Goal: Book appointment/travel/reservation

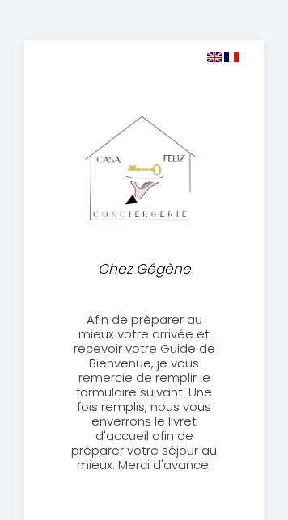
select select
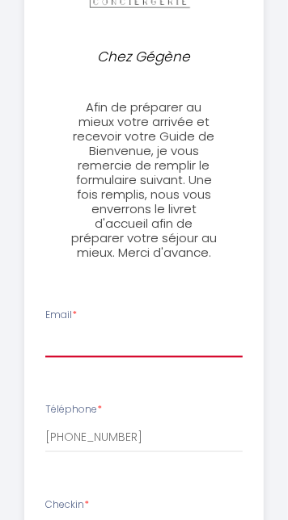
click at [110, 342] on input "Email *" at bounding box center [144, 343] width 198 height 29
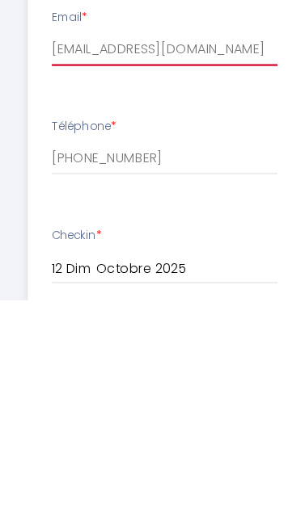
scroll to position [254, 0]
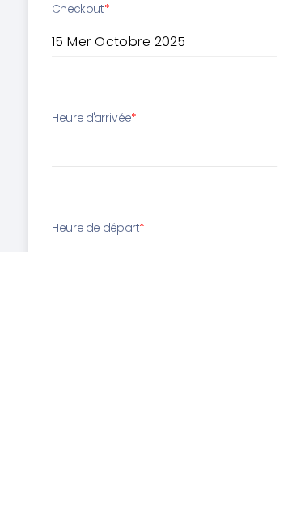
type input "[EMAIL_ADDRESS][DOMAIN_NAME]"
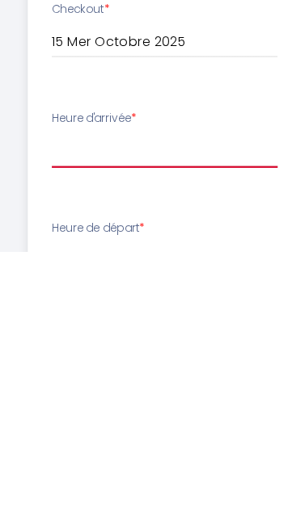
click at [68, 428] on select "17:00 17:30 18:00" at bounding box center [144, 432] width 198 height 31
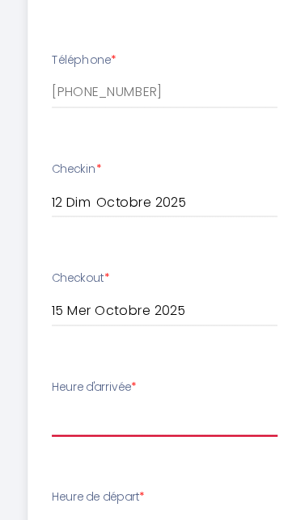
select select "17:00"
click at [45, 417] on select "17:00 17:30 18:00" at bounding box center [144, 432] width 198 height 31
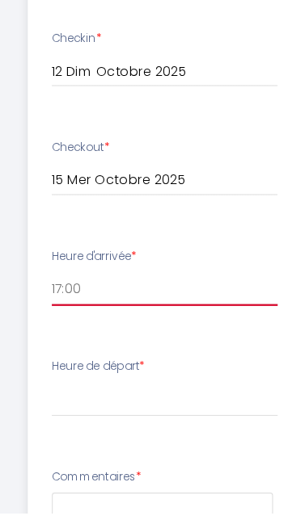
scroll to position [616, 0]
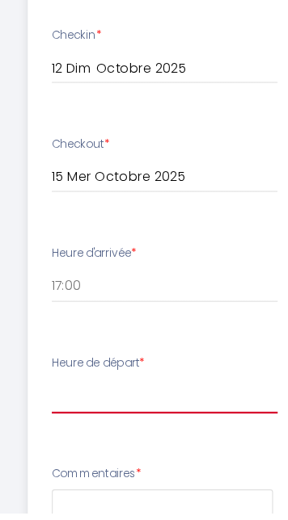
click at [177, 408] on select "00:00 00:30 01:00 01:30 02:00 02:30 03:00 03:30 04:00 04:30 05:00 05:30 06:00 0…" at bounding box center [144, 417] width 198 height 31
select select "11:00"
click at [45, 402] on select "00:00 00:30 01:00 01:30 02:00 02:30 03:00 03:30 04:00 04:30 05:00 05:30 06:00 0…" at bounding box center [144, 417] width 198 height 31
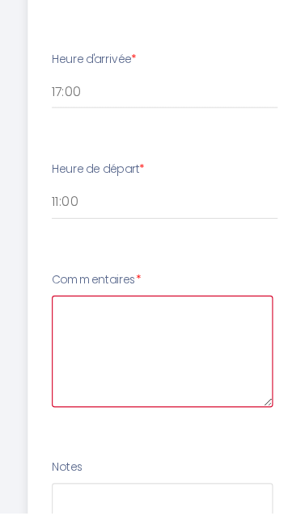
click at [74, 364] on textarea at bounding box center [142, 379] width 194 height 98
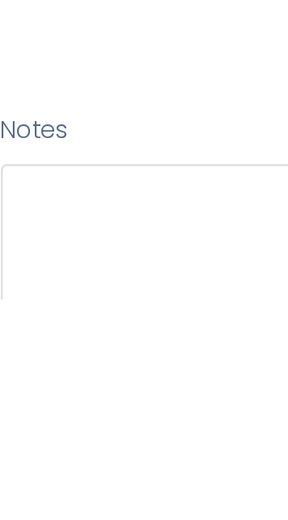
scroll to position [813, 0]
type textarea "Bonjour"
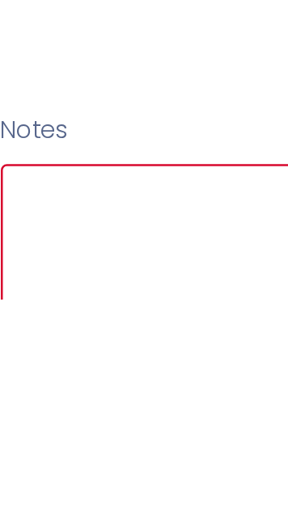
click at [63, 484] on textarea at bounding box center [142, 515] width 194 height 98
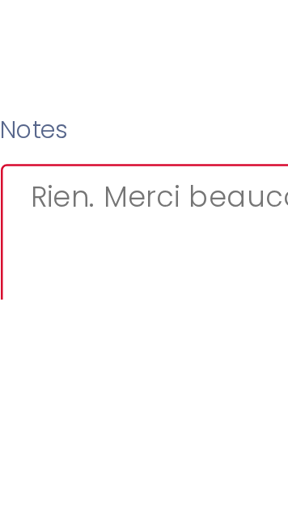
type textarea "Rien. Merci beaucoup"
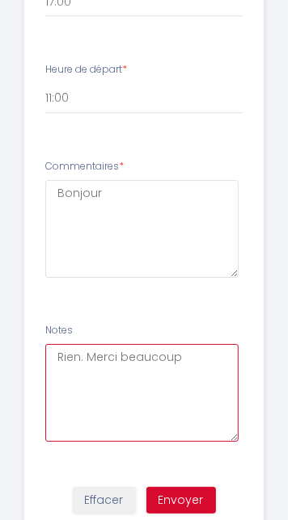
scroll to position [994, 0]
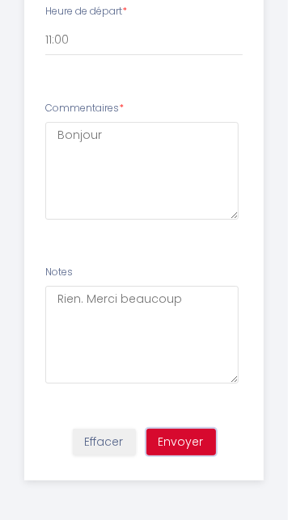
click at [196, 442] on button "Envoyer" at bounding box center [180, 442] width 69 height 27
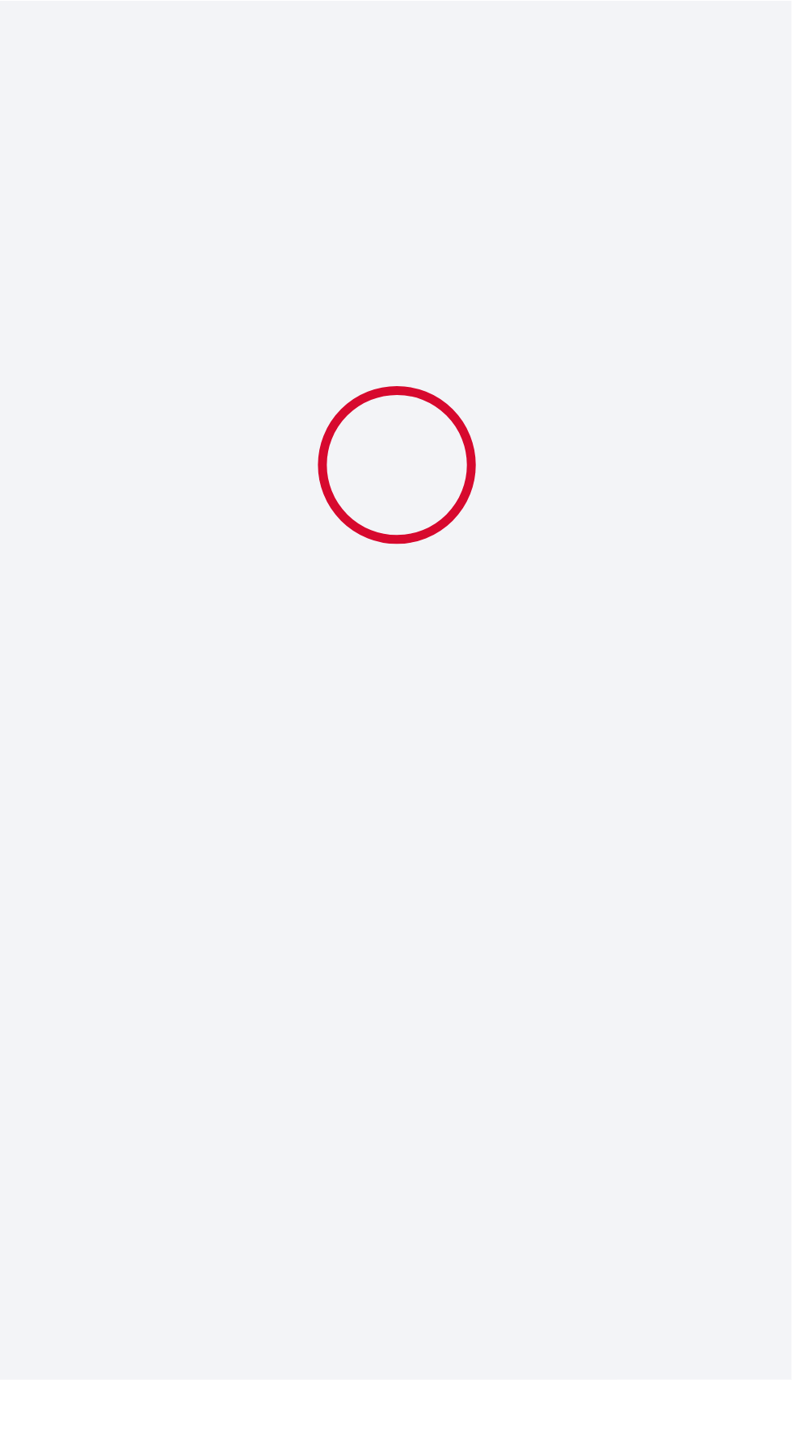
scroll to position [23, 0]
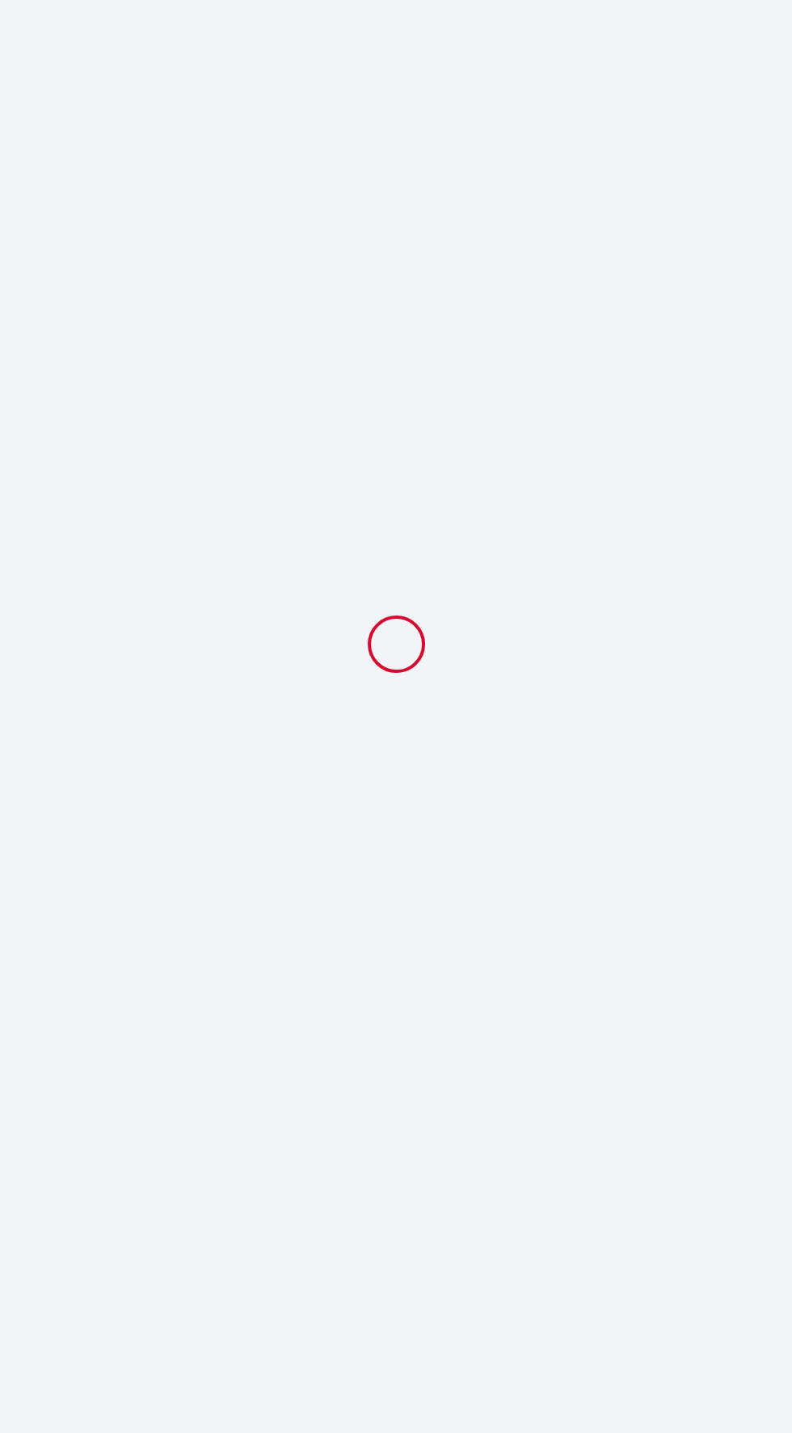
select select "11:00"
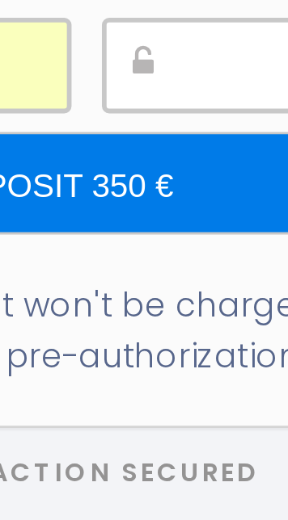
click at [180, 295] on input "Deposit 350 €" at bounding box center [144, 278] width 250 height 34
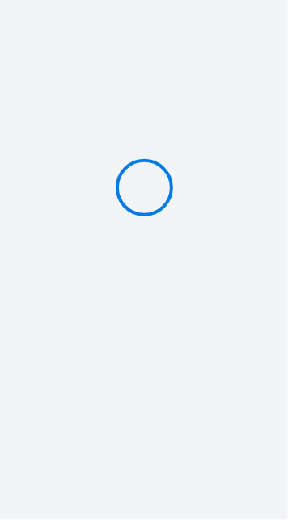
type input "Deposit 350 €"
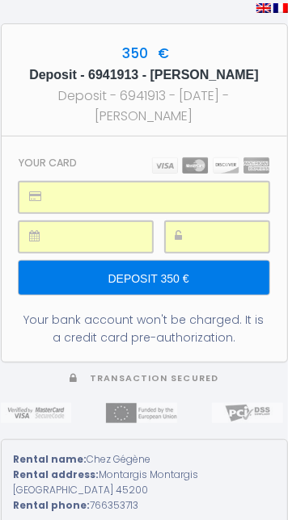
click at [149, 295] on input "Deposit 350 €" at bounding box center [144, 278] width 250 height 34
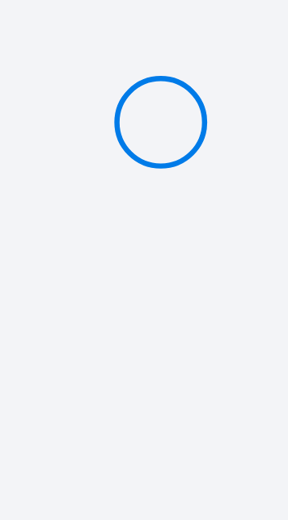
type input "Deposit 350 €"
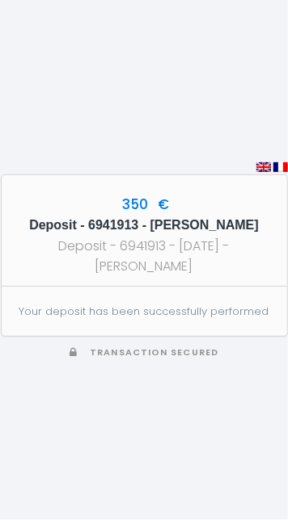
scroll to position [18, 0]
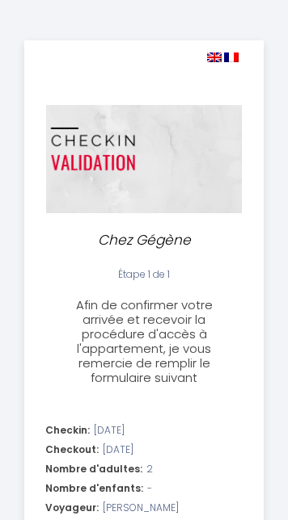
select select "11:00"
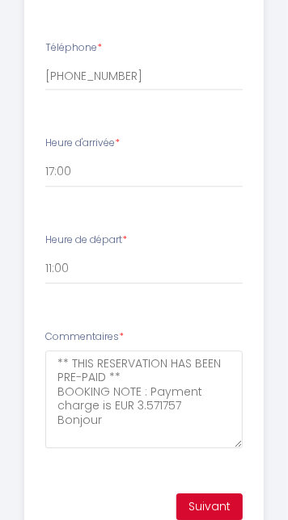
scroll to position [666, 0]
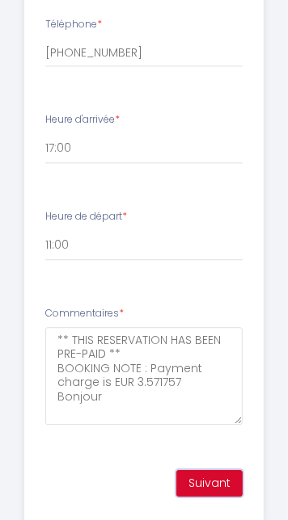
click at [216, 490] on button "Suivant" at bounding box center [209, 483] width 66 height 27
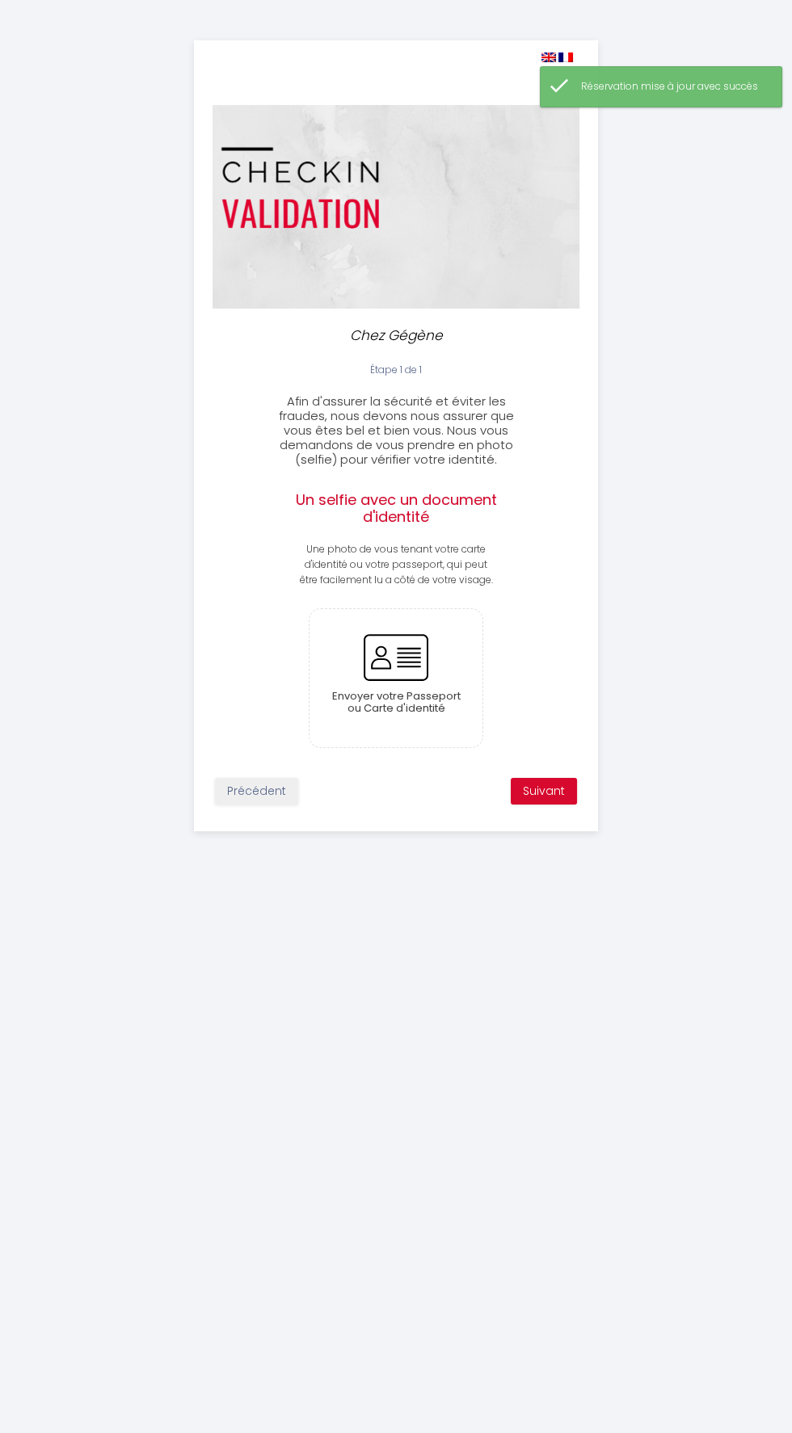
scroll to position [105, 0]
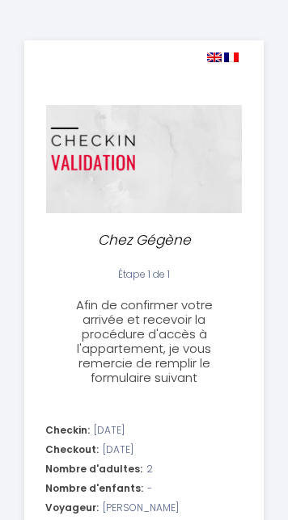
select select "11:00"
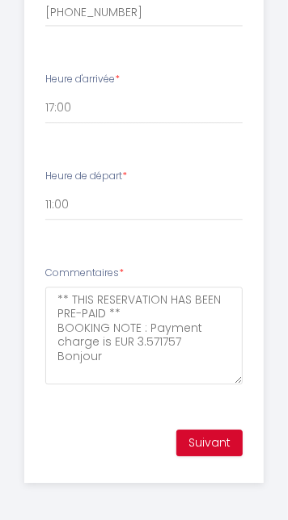
scroll to position [706, 0]
click at [210, 435] on button "Suivant" at bounding box center [209, 443] width 66 height 27
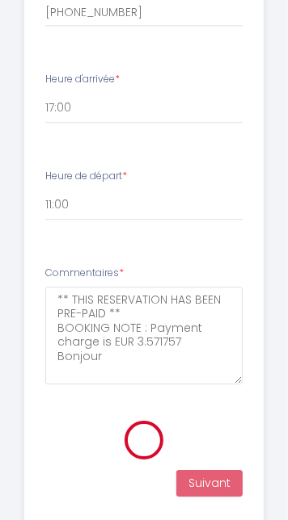
scroll to position [386, 0]
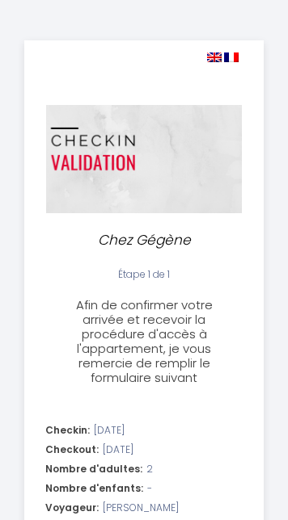
select select "11:00"
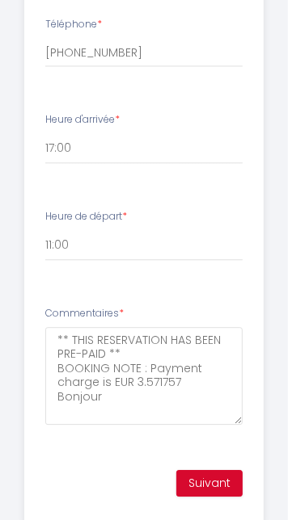
scroll to position [681, 0]
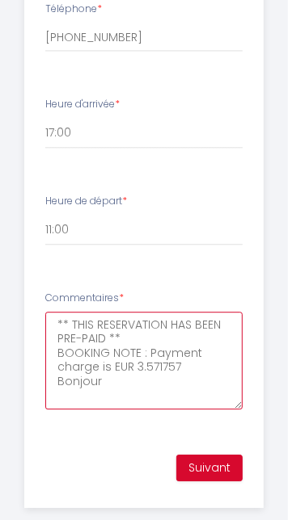
click at [128, 385] on textarea "** THIS RESERVATION HAS BEEN PRE-PAID ** BOOKING NOTE : Payment charge is EUR 3…" at bounding box center [144, 361] width 198 height 98
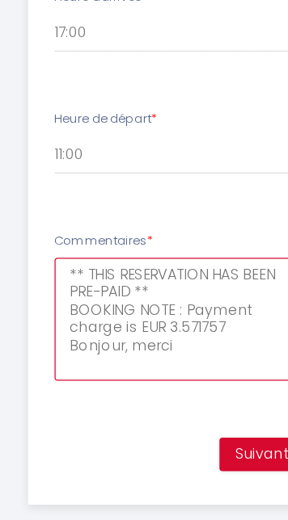
scroll to position [682, 0]
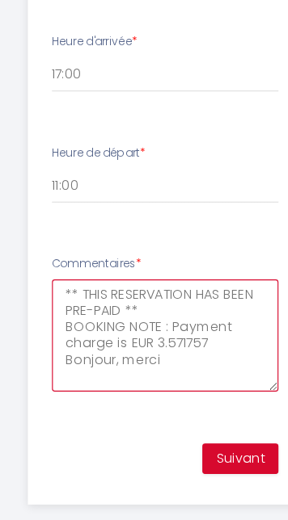
type textarea "** THIS RESERVATION HAS BEEN PRE-PAID ** BOOKING NOTE : Payment charge is EUR 3…"
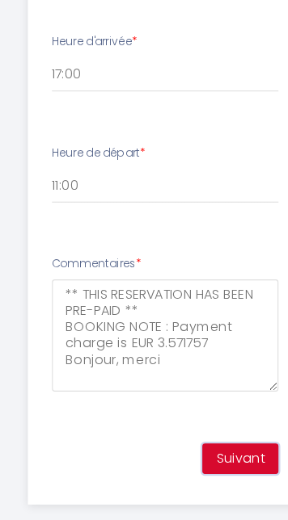
click at [203, 457] on button "Suivant" at bounding box center [209, 467] width 66 height 27
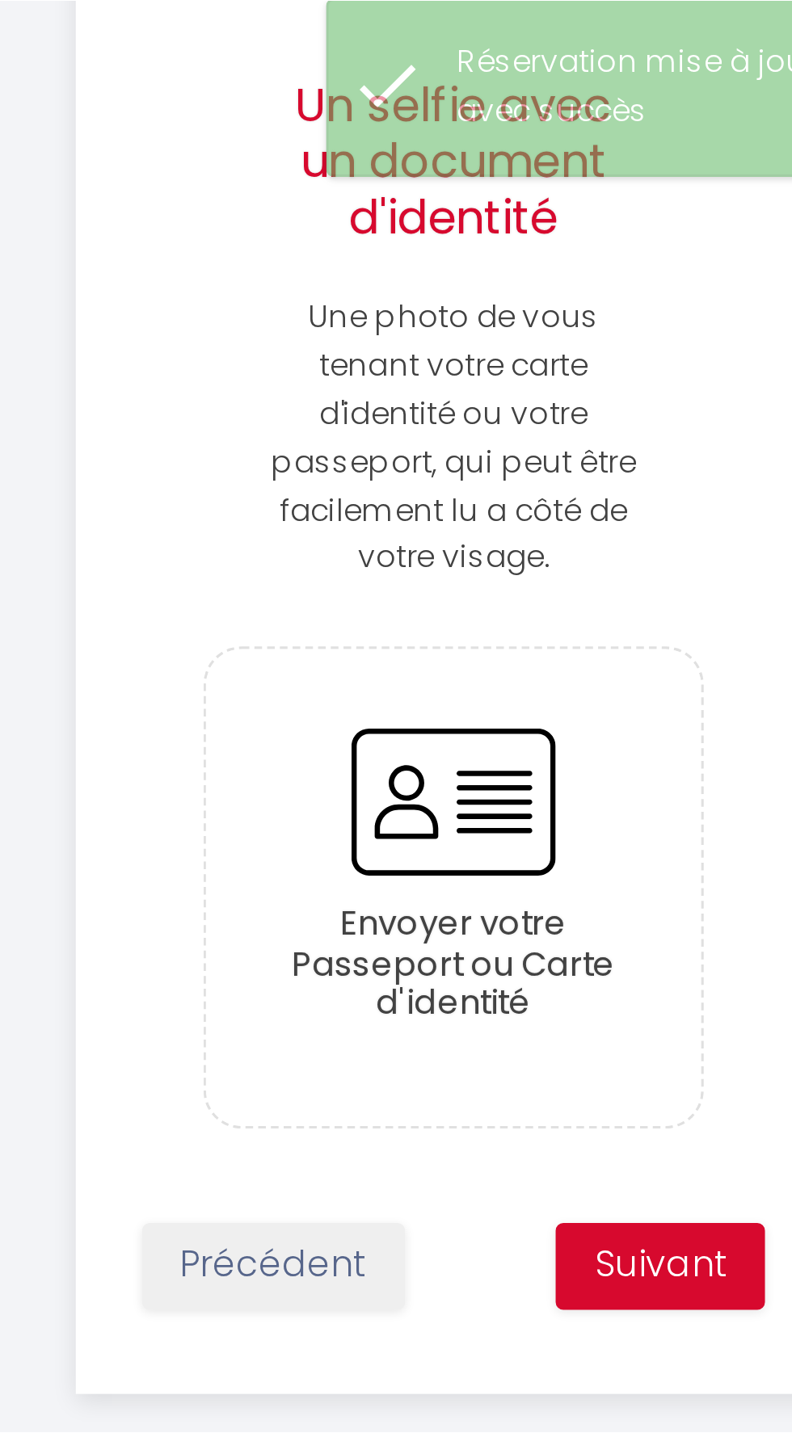
scroll to position [116, 0]
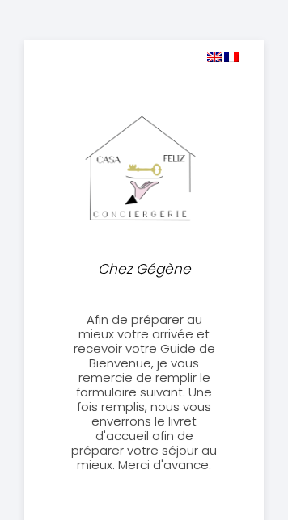
select select
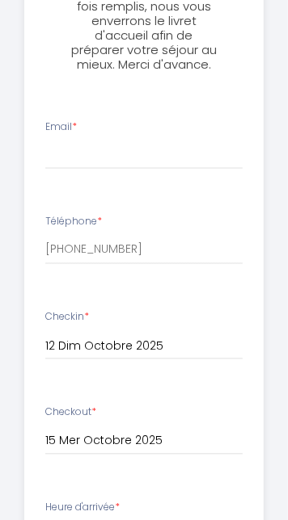
scroll to position [397, 0]
